Goal: Task Accomplishment & Management: Use online tool/utility

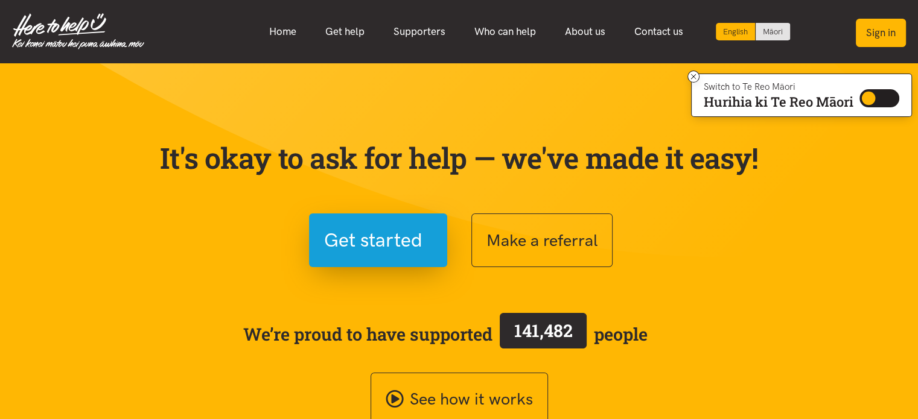
click at [875, 31] on button "Sign in" at bounding box center [881, 33] width 50 height 28
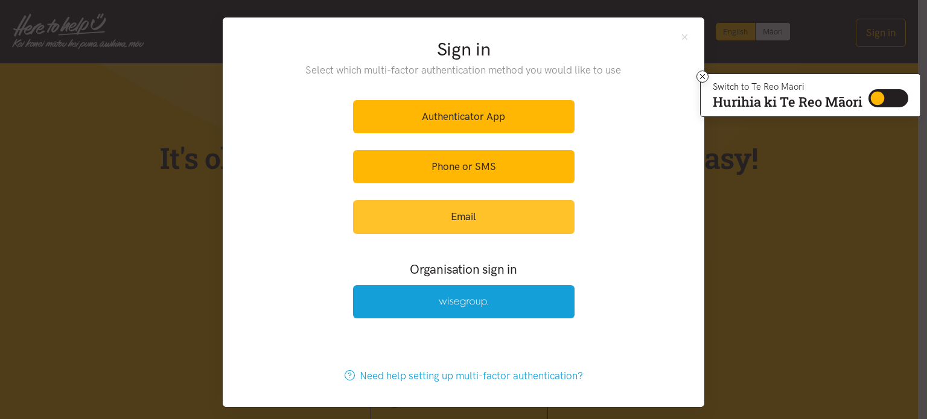
click at [488, 216] on link "Email" at bounding box center [464, 216] width 222 height 33
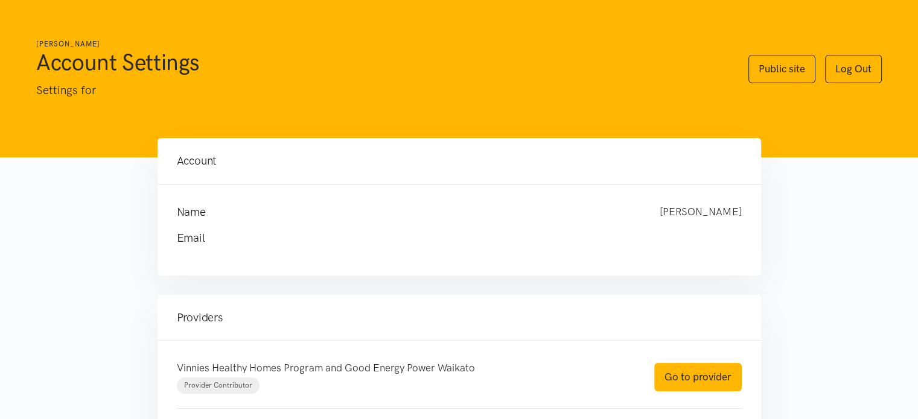
scroll to position [135, 0]
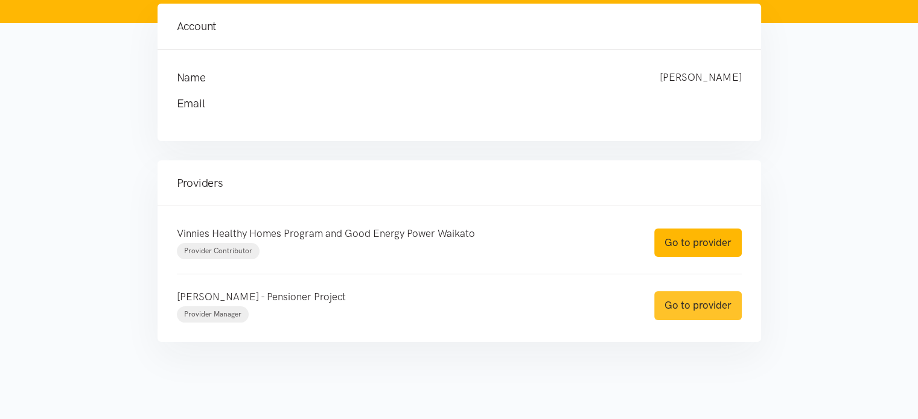
click at [671, 304] on link "Go to provider" at bounding box center [698, 306] width 88 height 28
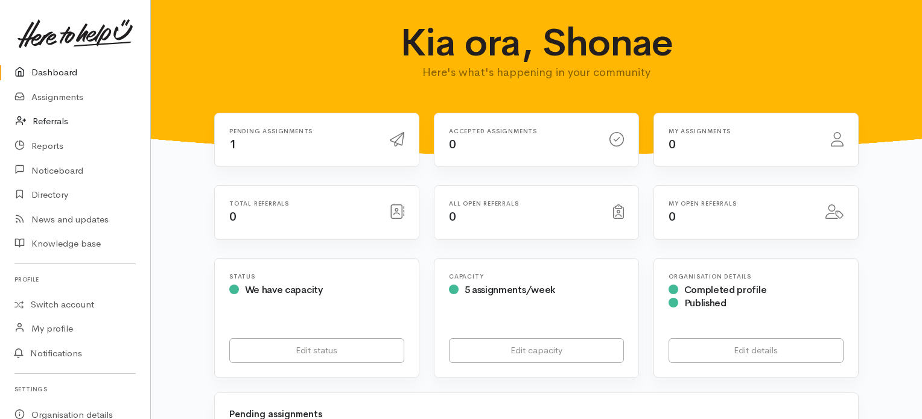
click at [53, 115] on link "Referrals" at bounding box center [75, 121] width 150 height 25
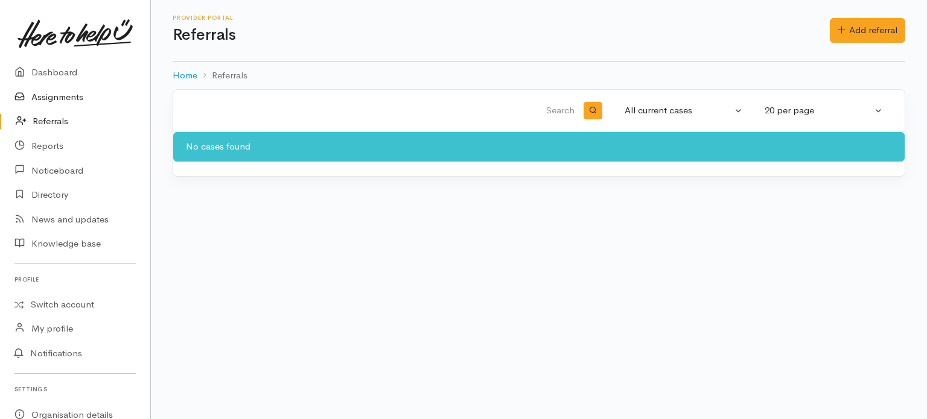
click at [61, 99] on link "Assignments" at bounding box center [75, 97] width 150 height 25
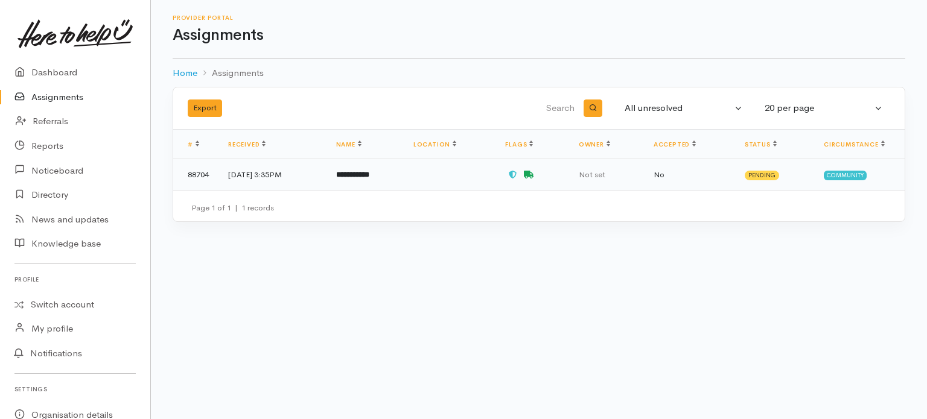
click at [369, 172] on b "**********" at bounding box center [352, 175] width 33 height 8
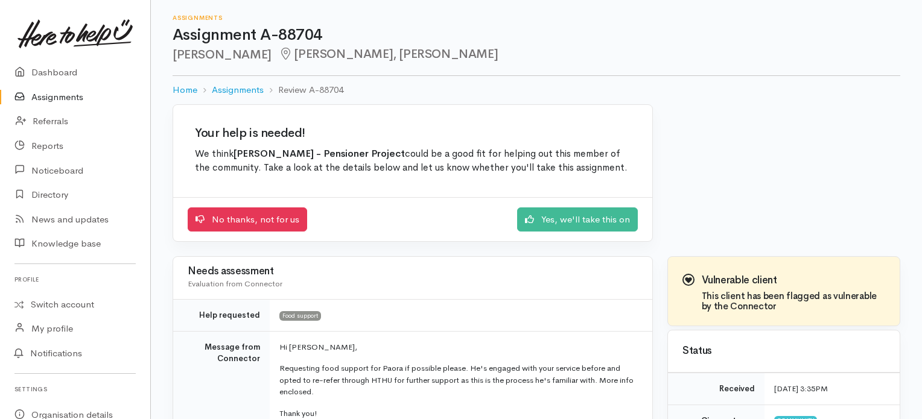
click at [101, 96] on link "Assignments" at bounding box center [75, 97] width 150 height 25
